Goal: Check status: Check status

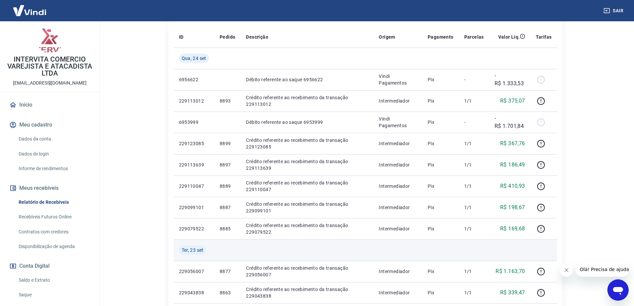
scroll to position [120, 0]
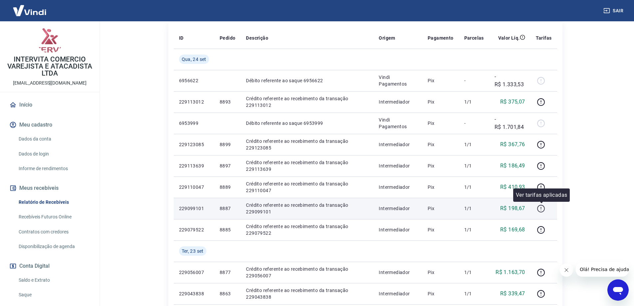
click at [344, 199] on icon "button" at bounding box center [541, 208] width 8 height 8
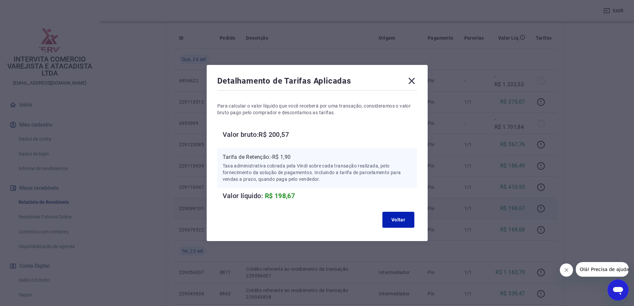
click at [344, 79] on icon at bounding box center [411, 81] width 6 height 6
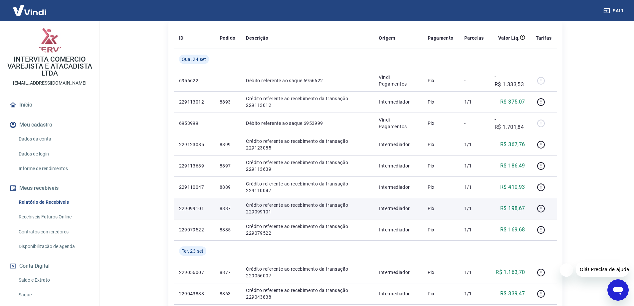
click at [32, 10] on img at bounding box center [29, 10] width 43 height 20
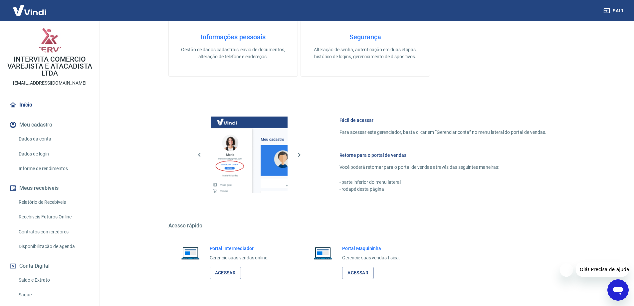
scroll to position [213, 0]
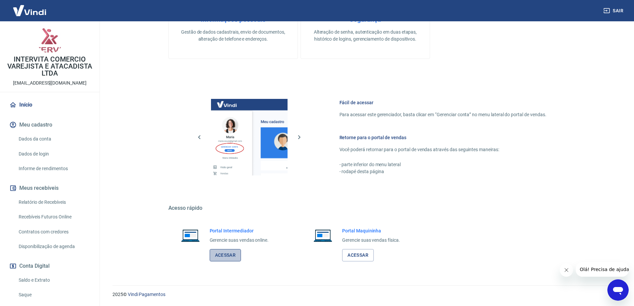
click at [223, 199] on link "Acessar" at bounding box center [226, 255] width 32 height 12
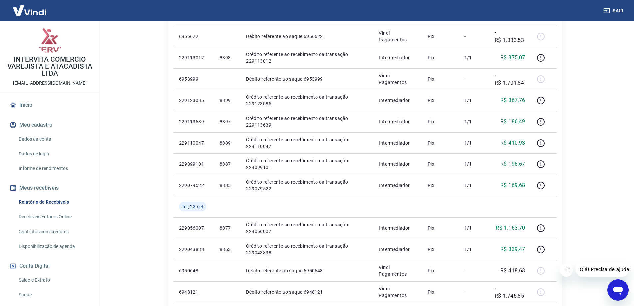
scroll to position [169, 0]
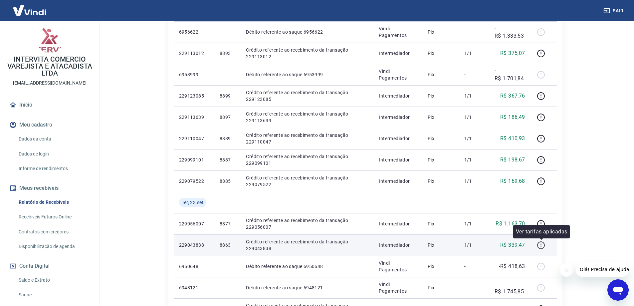
click at [541, 246] on icon "button" at bounding box center [541, 245] width 8 height 8
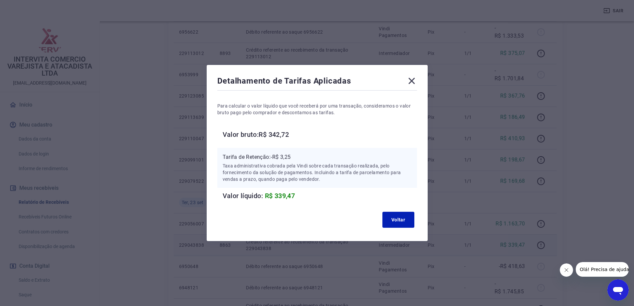
click at [417, 81] on icon at bounding box center [411, 81] width 11 height 11
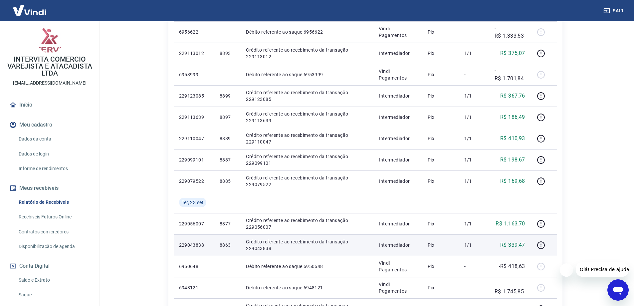
click at [40, 12] on img at bounding box center [29, 10] width 43 height 20
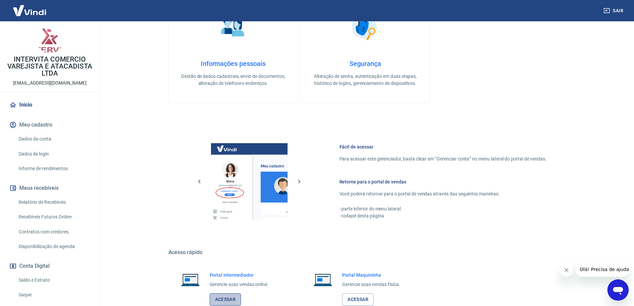
click at [225, 299] on link "Acessar" at bounding box center [226, 299] width 32 height 12
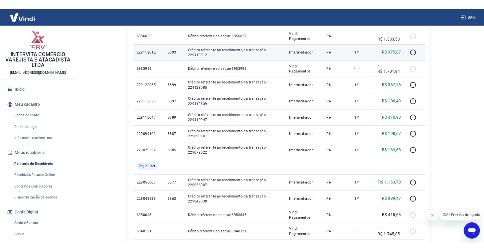
scroll to position [167, 0]
